Goal: Information Seeking & Learning: Learn about a topic

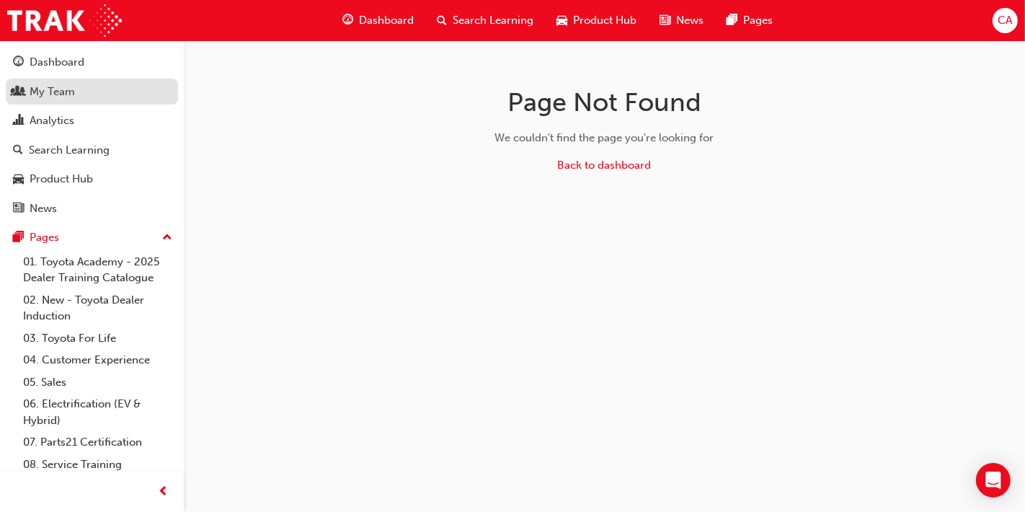
click at [69, 98] on div "My Team" at bounding box center [52, 92] width 45 height 17
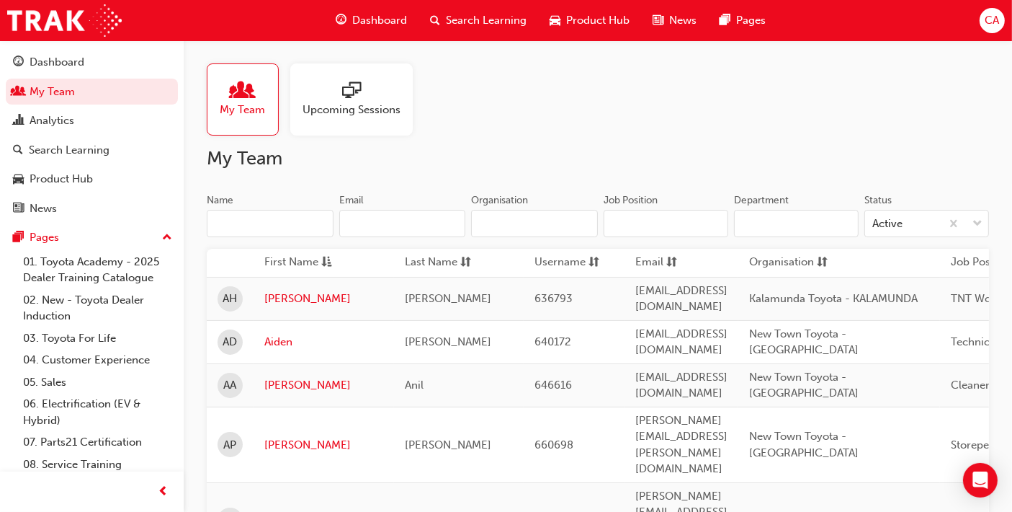
click at [277, 228] on input "Name" at bounding box center [270, 223] width 127 height 27
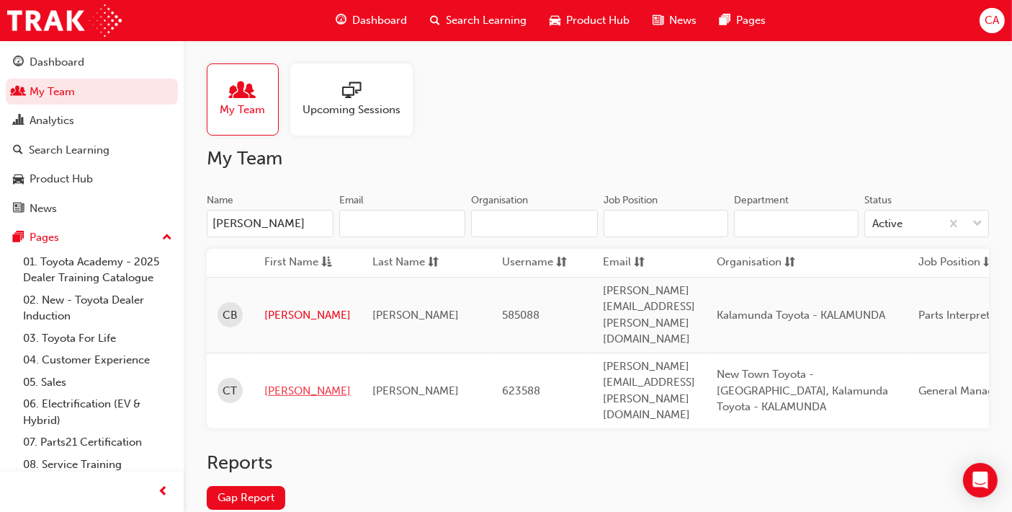
type input "[PERSON_NAME]"
click at [282, 383] on link "[PERSON_NAME]" at bounding box center [307, 391] width 86 height 17
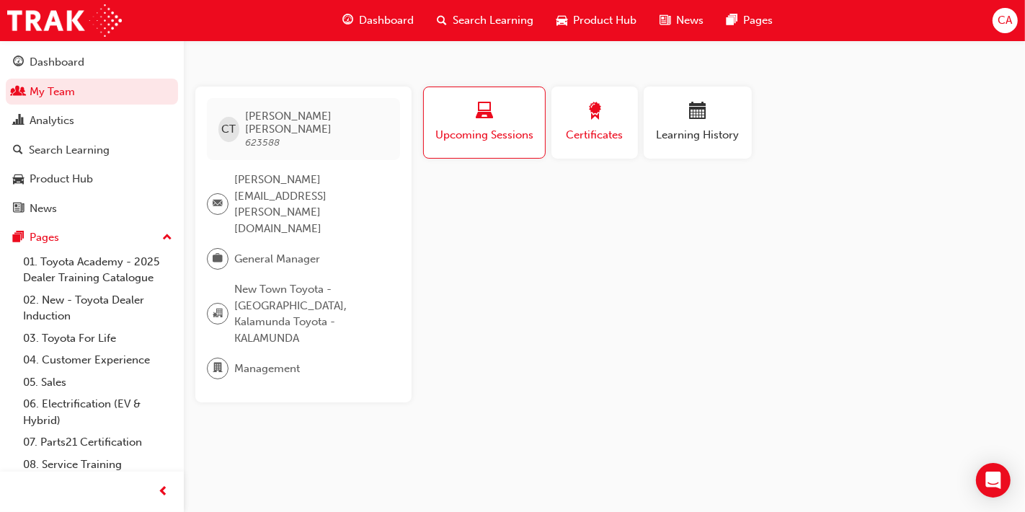
click at [607, 116] on div "button" at bounding box center [594, 113] width 65 height 22
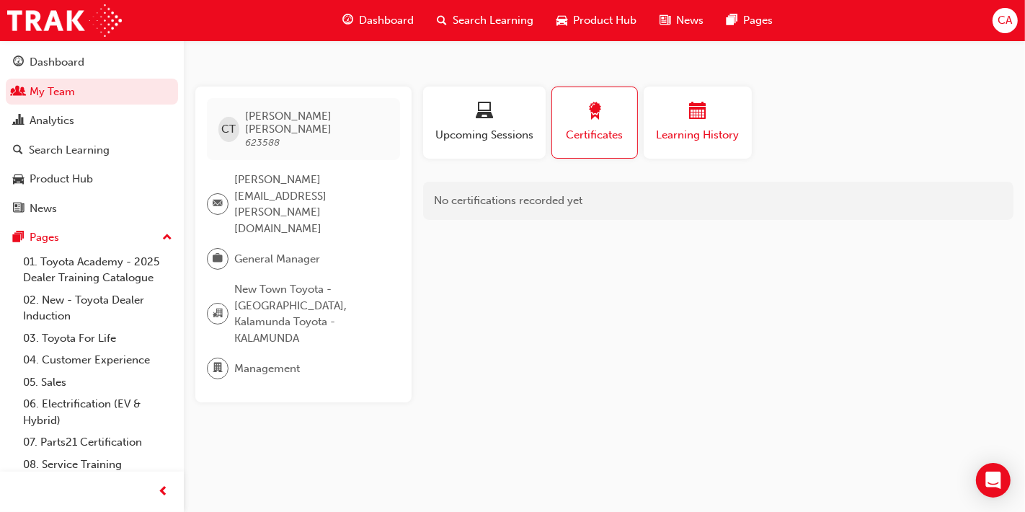
click at [700, 127] on span "Learning History" at bounding box center [697, 135] width 86 height 17
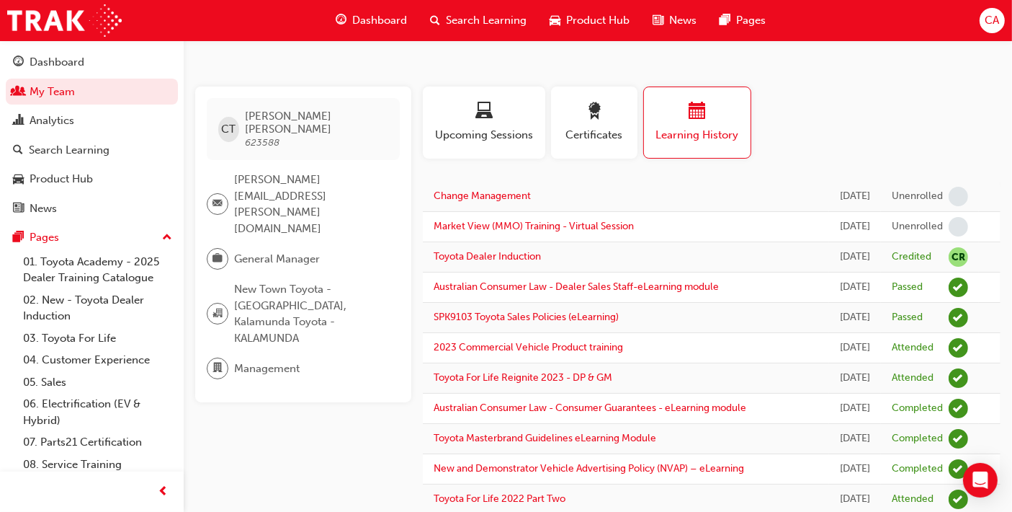
click at [985, 128] on div "Profile Upcoming Sessions Certificates Learning History" at bounding box center [711, 128] width 595 height 84
